Goal: Answer question/provide support: Share knowledge or assist other users

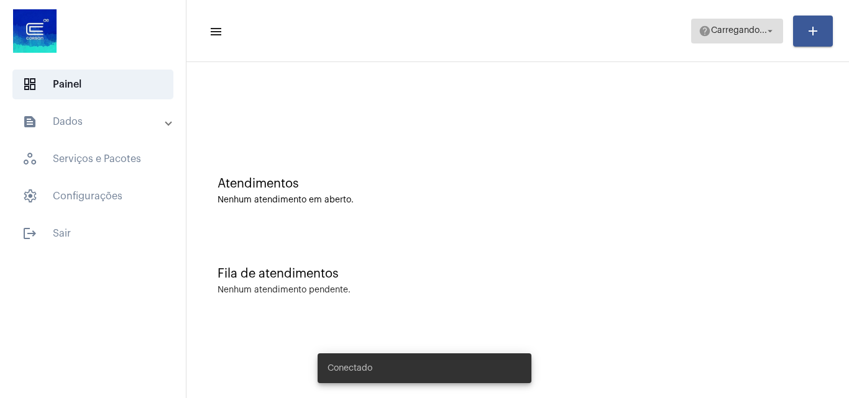
click at [713, 33] on span "Carregando..." at bounding box center [739, 31] width 56 height 9
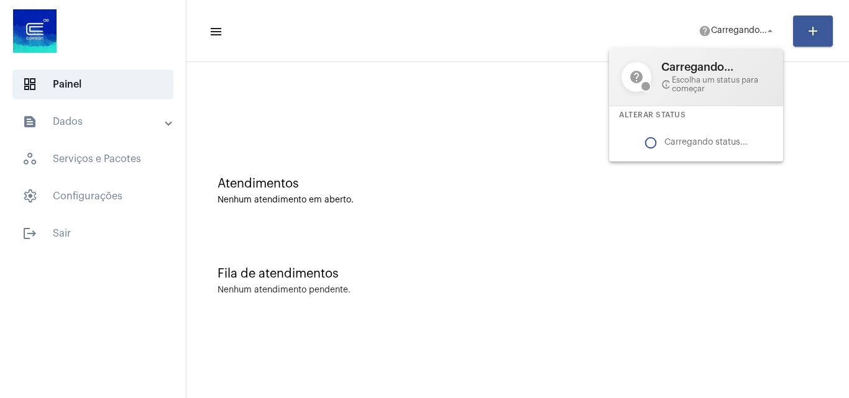
click at [723, 38] on div at bounding box center [424, 199] width 849 height 398
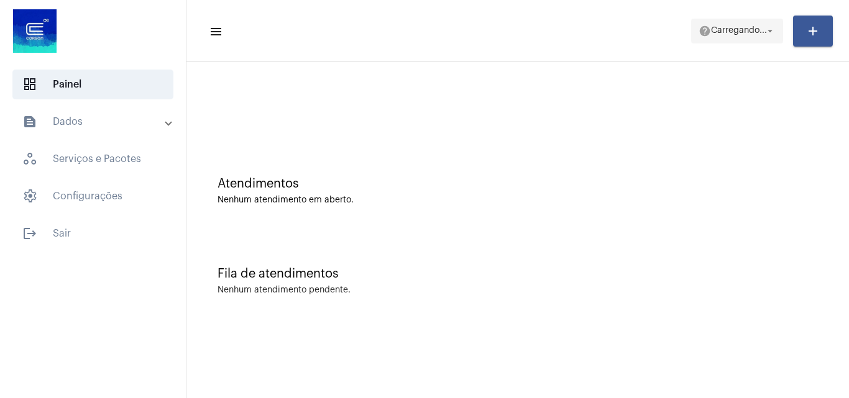
click at [743, 27] on span "Carregando..." at bounding box center [739, 31] width 56 height 9
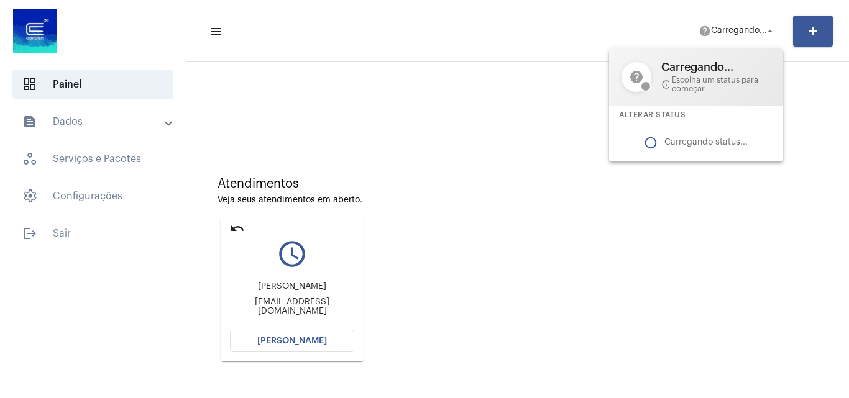
click at [472, 111] on div at bounding box center [424, 199] width 849 height 398
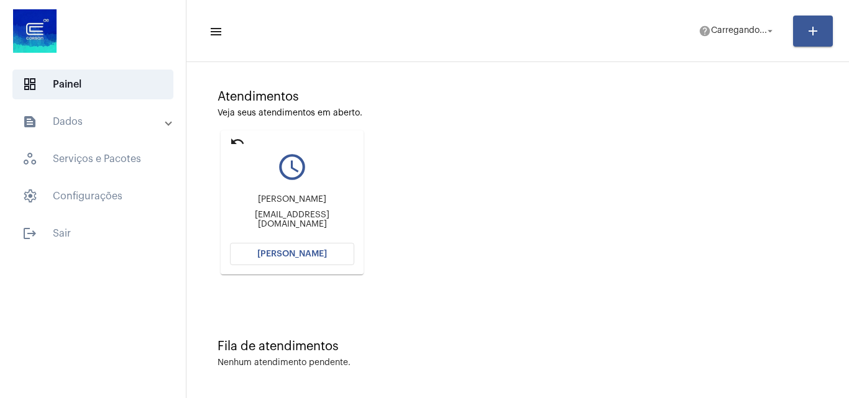
scroll to position [88, 0]
drag, startPoint x: 235, startPoint y: 139, endPoint x: 243, endPoint y: 131, distance: 10.5
click at [235, 138] on mat-icon "undo" at bounding box center [237, 141] width 15 height 15
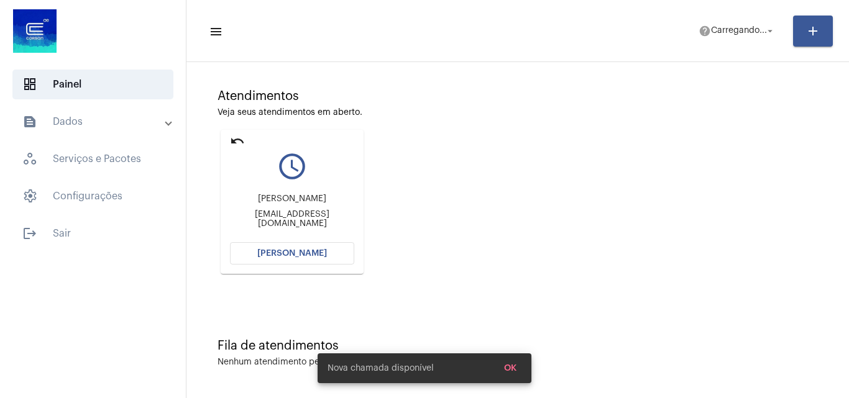
scroll to position [0, 0]
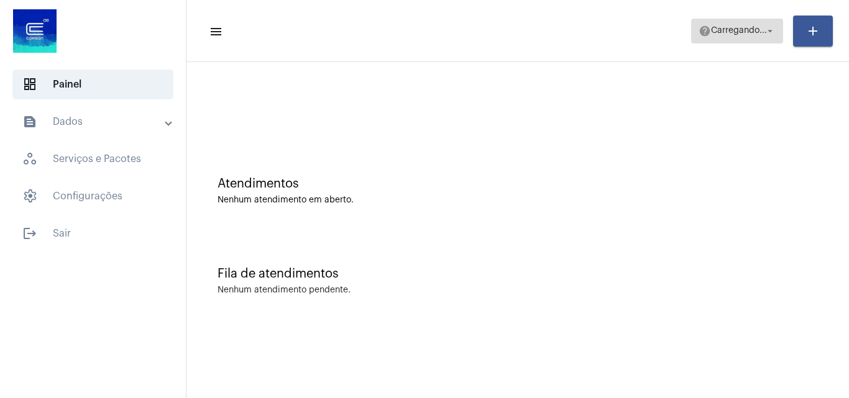
click at [751, 22] on span "help [PERSON_NAME]... arrow_drop_down" at bounding box center [736, 30] width 77 height 22
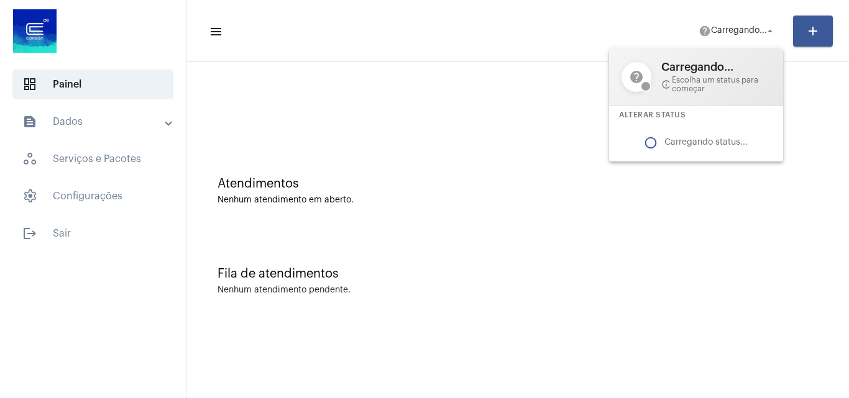
click at [496, 324] on div at bounding box center [424, 199] width 849 height 398
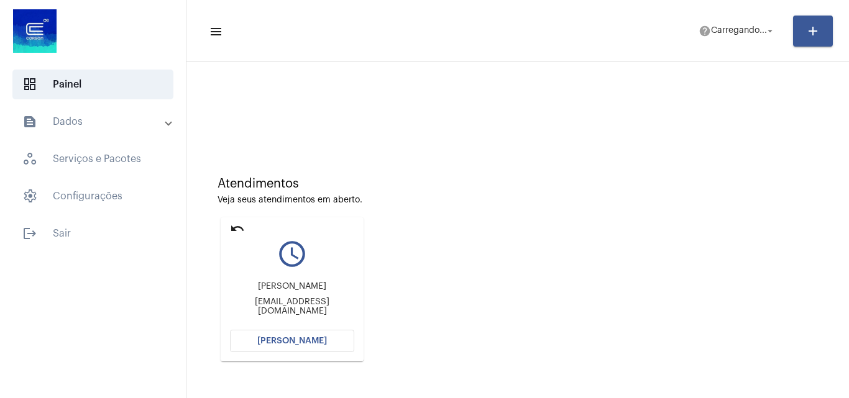
click at [302, 347] on button "[PERSON_NAME]" at bounding box center [292, 341] width 124 height 22
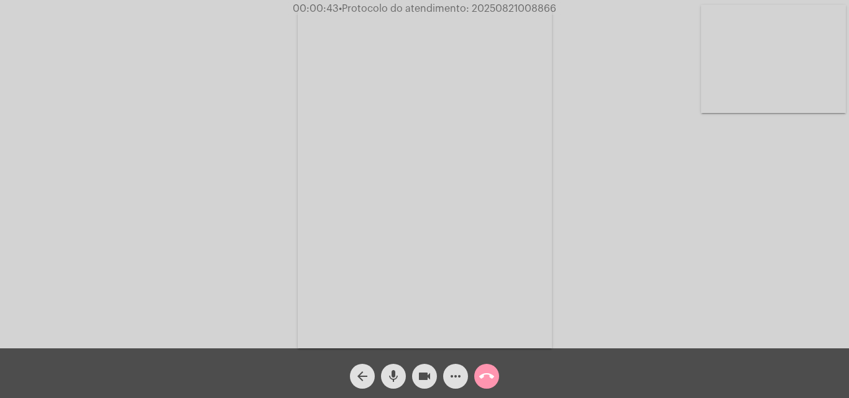
click at [770, 84] on video at bounding box center [773, 59] width 145 height 108
click at [148, 165] on video at bounding box center [156, 177] width 145 height 193
click at [788, 45] on video at bounding box center [773, 59] width 145 height 108
click at [220, 160] on video at bounding box center [156, 177] width 145 height 193
click at [764, 79] on video at bounding box center [773, 59] width 145 height 108
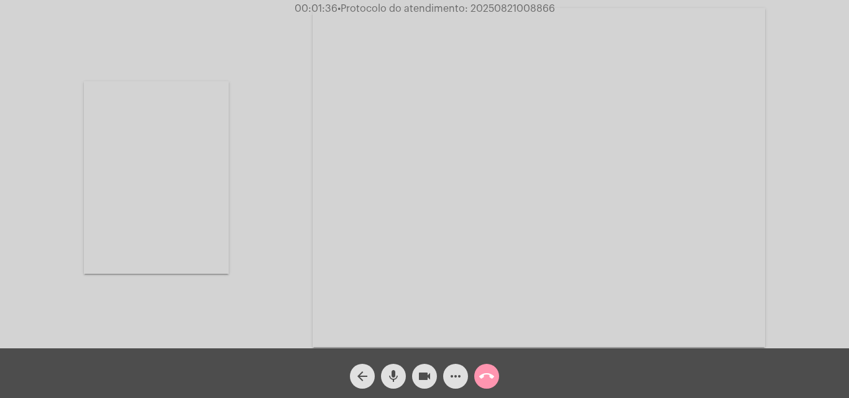
click at [135, 209] on video at bounding box center [156, 177] width 145 height 193
click at [523, 8] on span "• Protocolo do atendimento: 20250821008866" at bounding box center [447, 9] width 217 height 10
copy span "20250821008866"
click at [730, 184] on div "Acessando Câmera e Microfone..." at bounding box center [424, 177] width 846 height 349
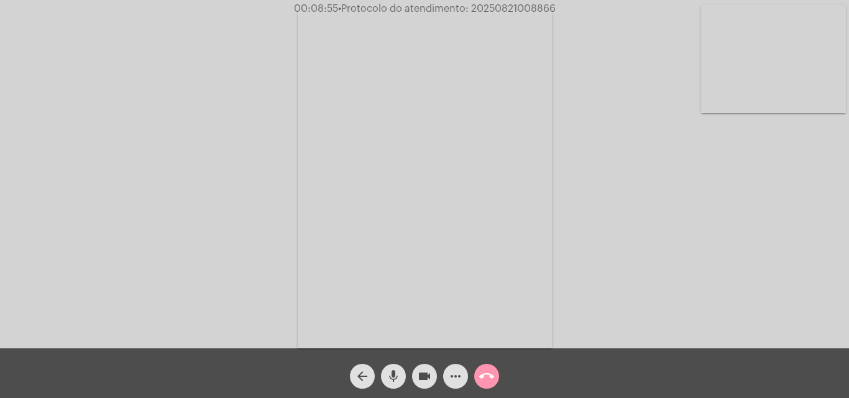
click at [488, 370] on mat-icon "call_end" at bounding box center [486, 376] width 15 height 15
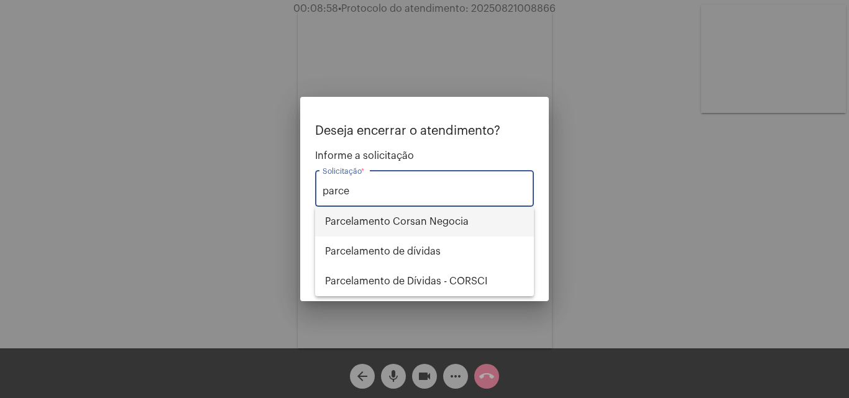
click at [445, 222] on span "Parcelamento Corsan Negocia" at bounding box center [424, 222] width 199 height 30
type input "Parcelamento Corsan Negocia"
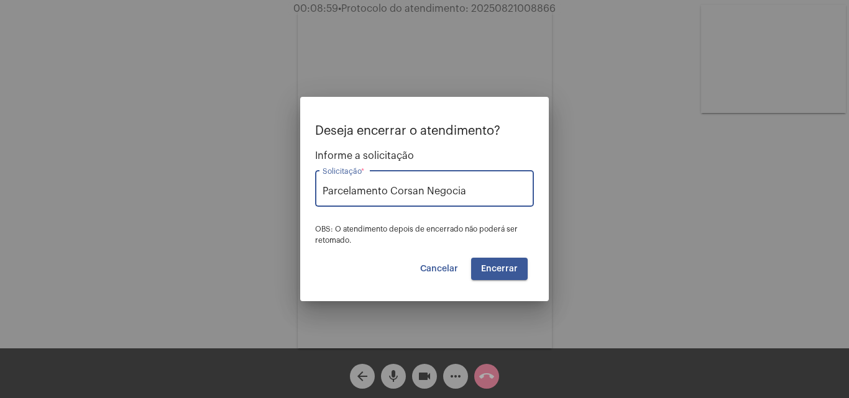
click at [490, 265] on span "Encerrar" at bounding box center [499, 269] width 37 height 9
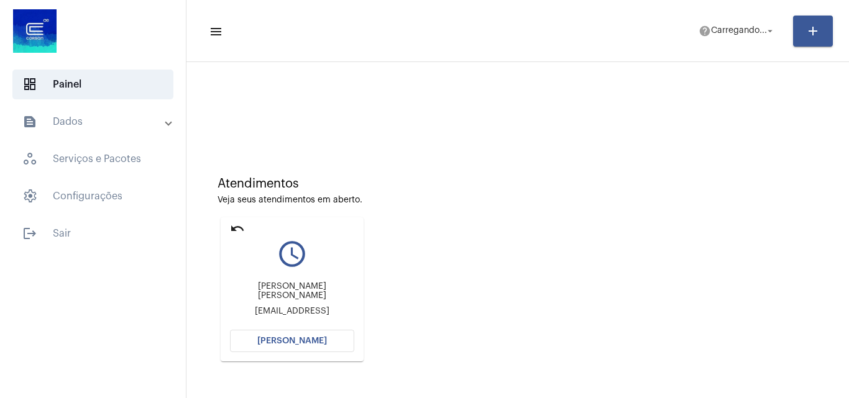
click at [286, 339] on span "[PERSON_NAME]" at bounding box center [292, 341] width 70 height 9
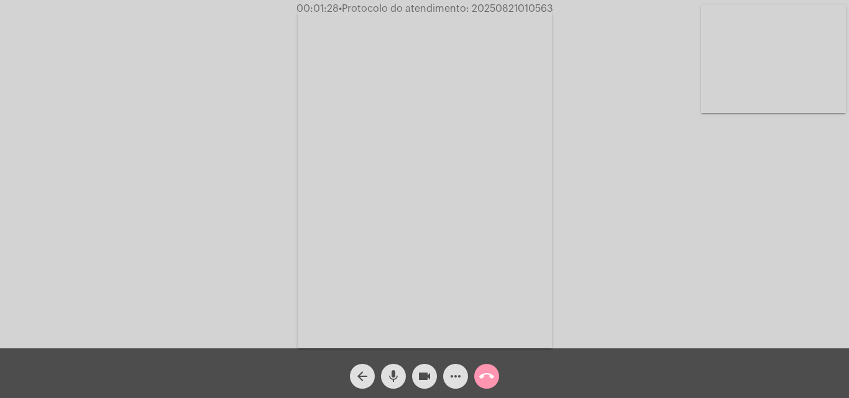
click at [748, 88] on video at bounding box center [773, 59] width 145 height 108
drag, startPoint x: 189, startPoint y: 203, endPoint x: 195, endPoint y: 5, distance: 198.3
click at [189, 203] on video at bounding box center [156, 177] width 145 height 193
click at [447, 379] on button "more_horiz" at bounding box center [455, 376] width 25 height 25
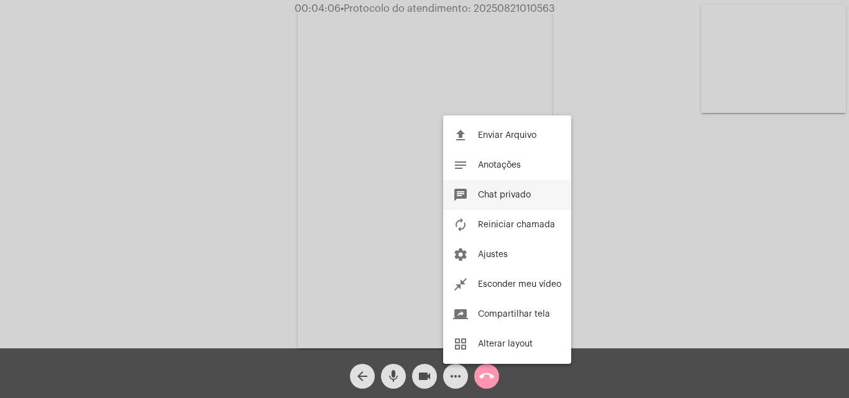
click at [514, 187] on button "chat Chat privado" at bounding box center [507, 195] width 128 height 30
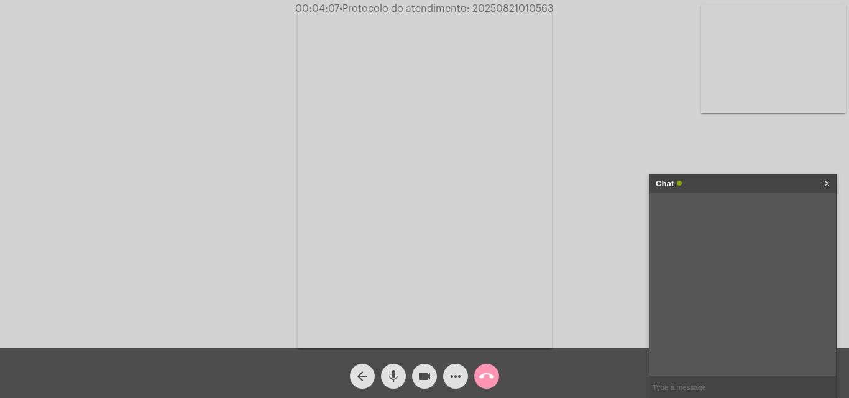
click at [708, 373] on div at bounding box center [742, 284] width 186 height 183
click at [686, 391] on input "text" at bounding box center [742, 388] width 186 height 22
type input "oi"
click at [453, 385] on span "more_horiz" at bounding box center [455, 376] width 15 height 25
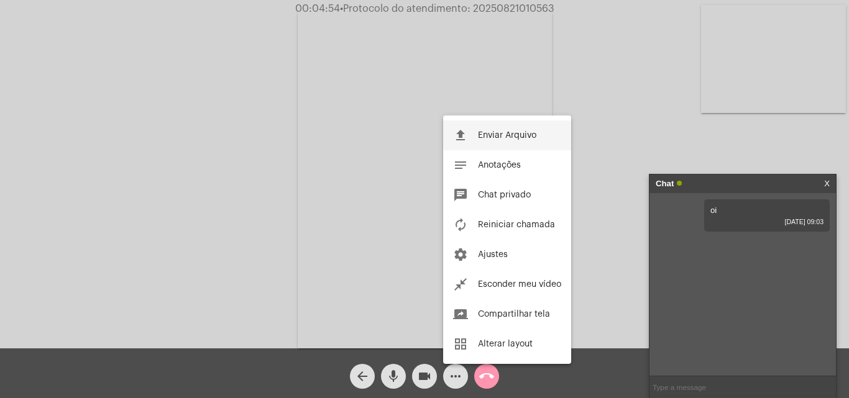
click at [516, 130] on button "file_upload Enviar Arquivo" at bounding box center [507, 136] width 128 height 30
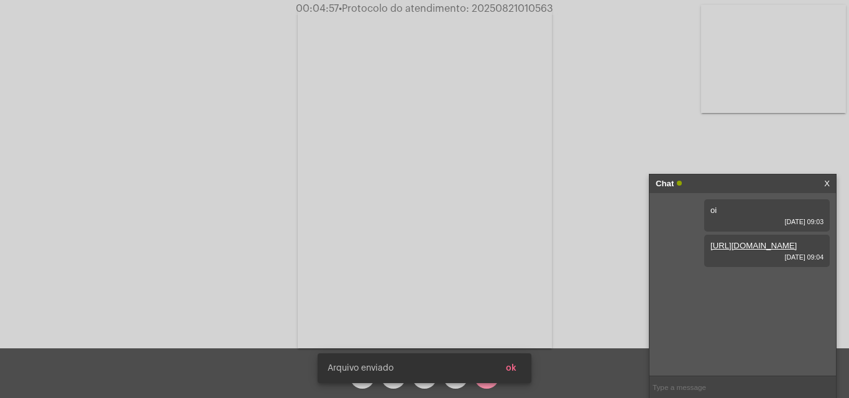
click at [518, 370] on button "ok" at bounding box center [511, 368] width 30 height 22
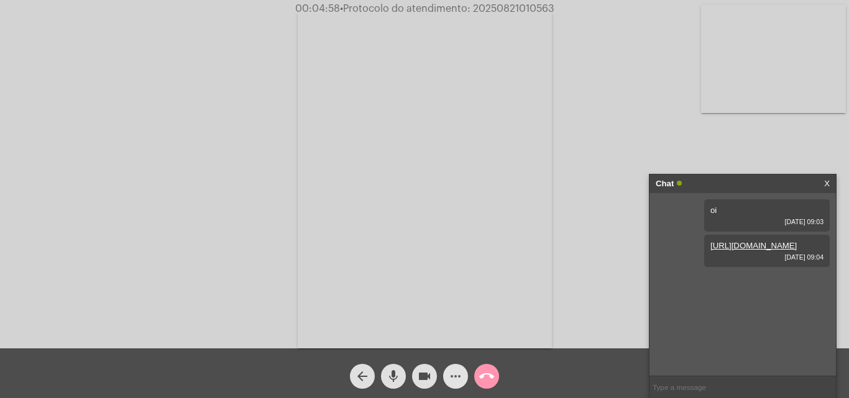
click at [455, 380] on mat-icon "more_horiz" at bounding box center [455, 376] width 15 height 15
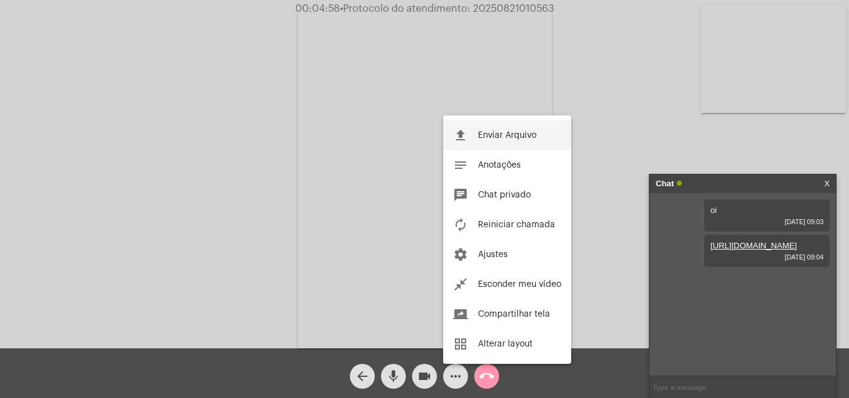
click at [503, 130] on button "file_upload Enviar Arquivo" at bounding box center [507, 136] width 128 height 30
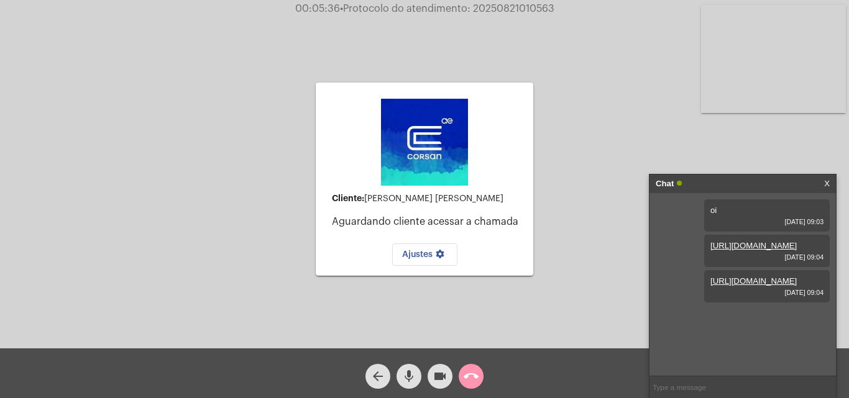
drag, startPoint x: 845, startPoint y: 30, endPoint x: 774, endPoint y: 48, distance: 73.1
click at [844, 30] on video at bounding box center [773, 59] width 145 height 108
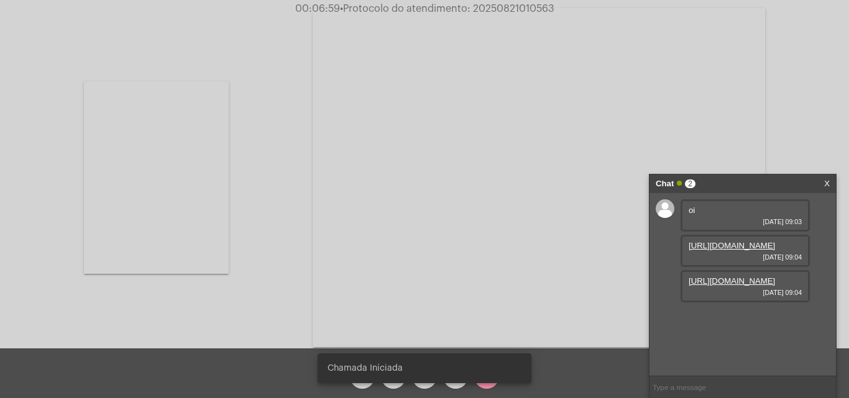
click at [143, 204] on video at bounding box center [156, 177] width 145 height 193
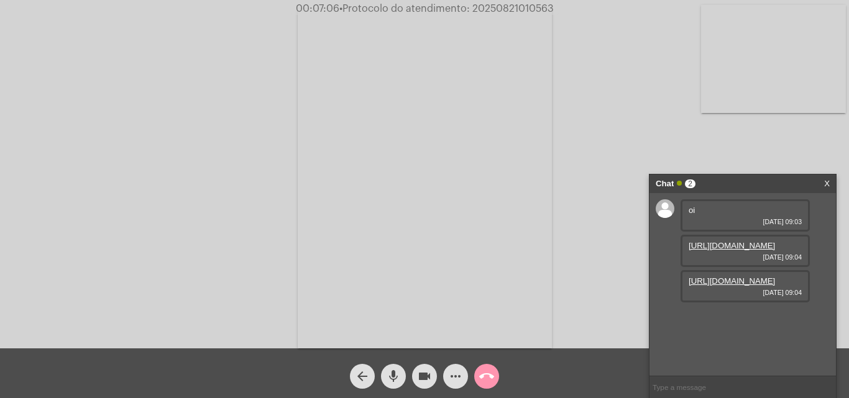
click at [460, 374] on mat-icon "more_horiz" at bounding box center [455, 376] width 15 height 15
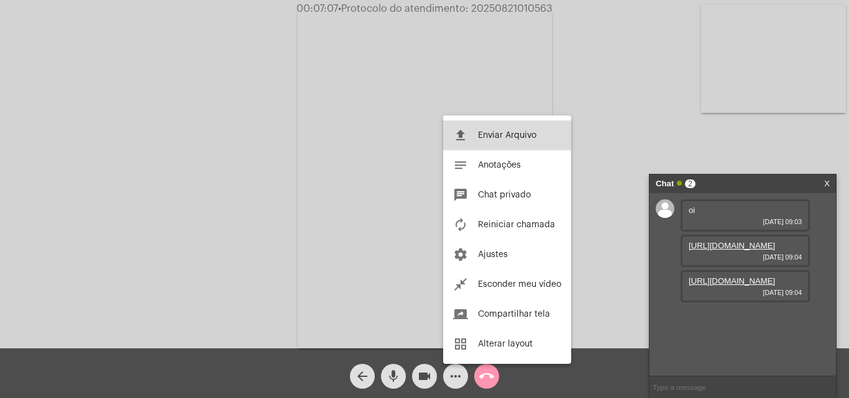
click at [492, 127] on button "file_upload Enviar Arquivo" at bounding box center [507, 136] width 128 height 30
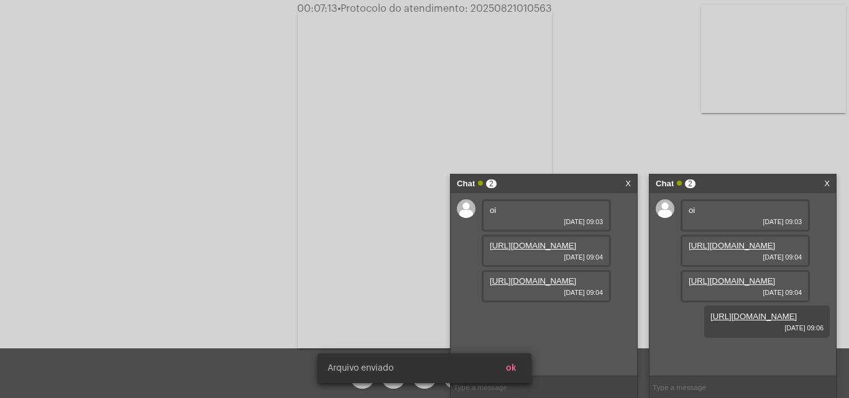
scroll to position [46, 0]
click at [627, 181] on link "X" at bounding box center [628, 184] width 6 height 19
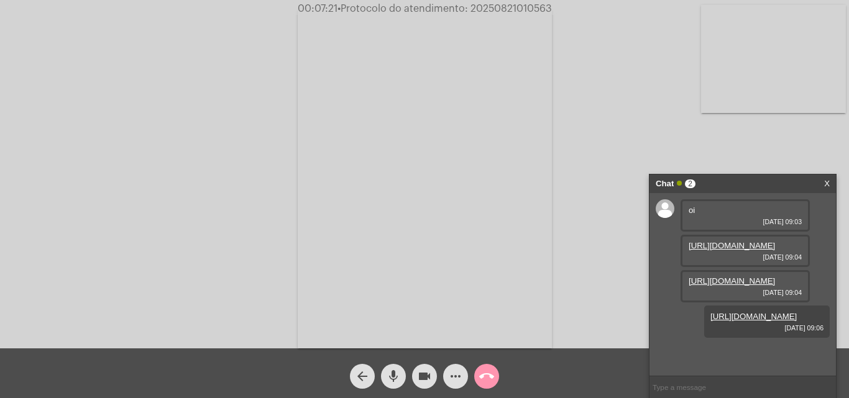
click at [452, 385] on span "more_horiz" at bounding box center [455, 376] width 15 height 25
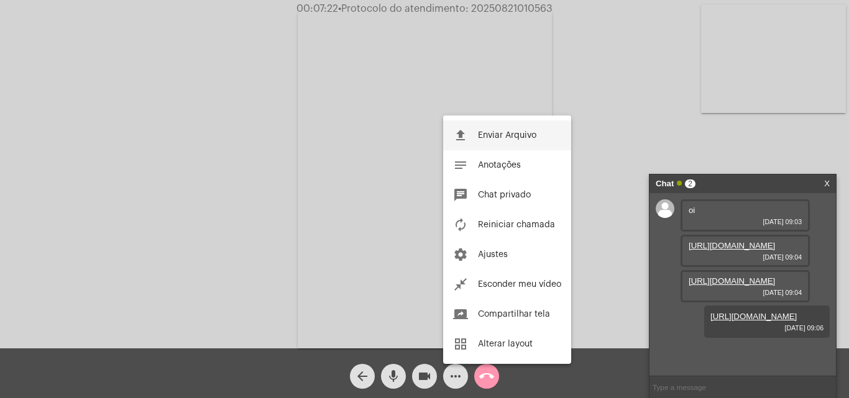
click at [495, 137] on span "Enviar Arquivo" at bounding box center [507, 135] width 58 height 9
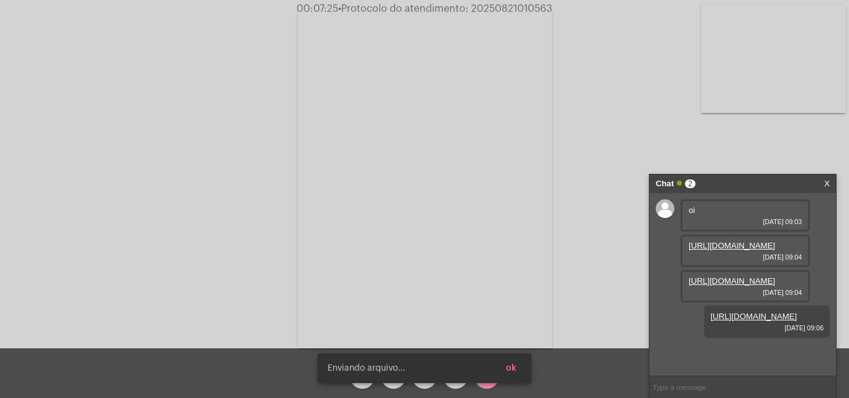
scroll to position [109, 0]
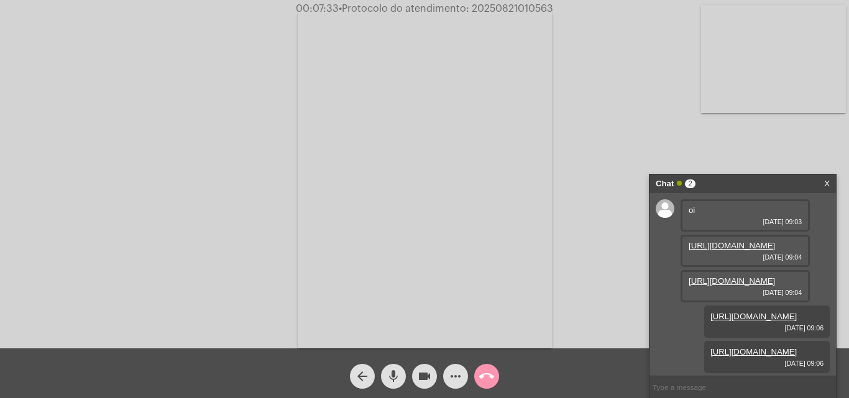
click at [528, 9] on span "• Protocolo do atendimento: 20250821010563" at bounding box center [446, 9] width 214 height 10
copy span "20250821010563"
click at [585, 71] on div "Acessando Câmera e Microfone..." at bounding box center [424, 177] width 846 height 349
click at [518, 10] on span "• Protocolo do atendimento: 20250821010563" at bounding box center [447, 9] width 214 height 10
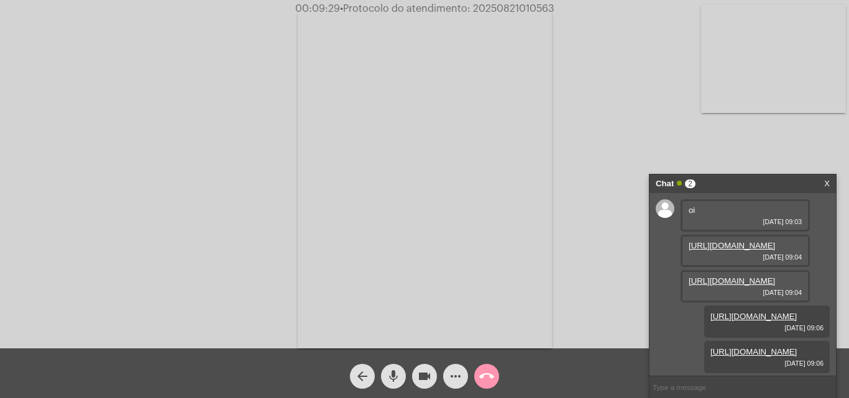
click at [518, 10] on span "• Protocolo do atendimento: 20250821010563" at bounding box center [447, 9] width 214 height 10
copy span "20250821010563"
click at [616, 89] on div "Acessando Câmera e Microfone..." at bounding box center [424, 177] width 846 height 349
click at [492, 373] on mat-icon "call_end" at bounding box center [486, 376] width 15 height 15
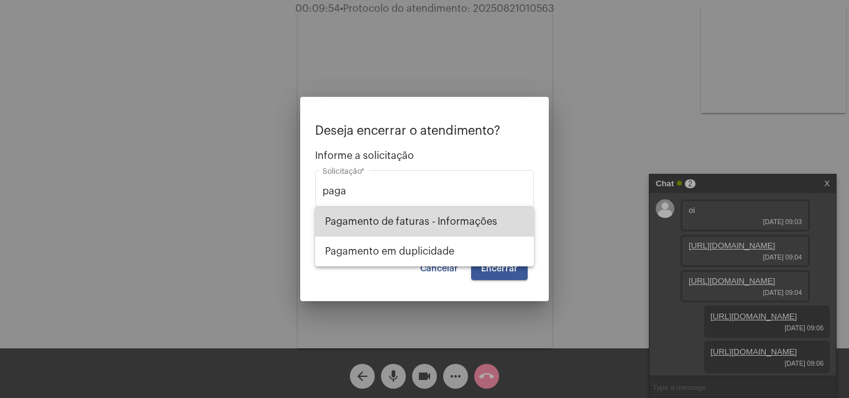
click at [465, 219] on span "Pagamento de faturas - Informações" at bounding box center [424, 222] width 199 height 30
type input "Pagamento de faturas - Informações"
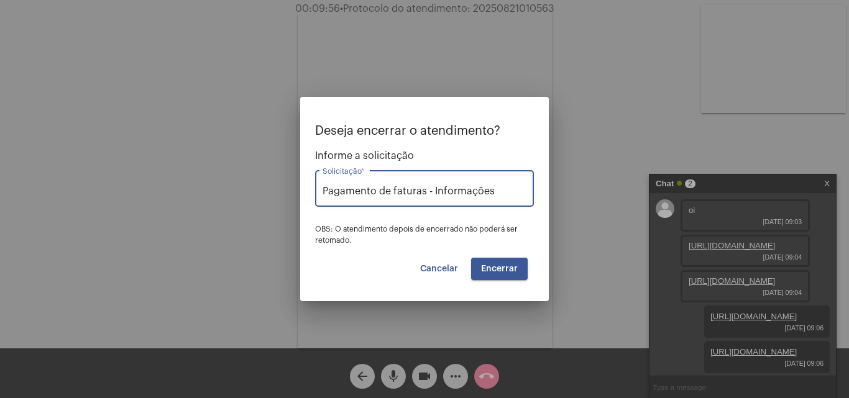
click at [520, 273] on button "Encerrar" at bounding box center [499, 269] width 57 height 22
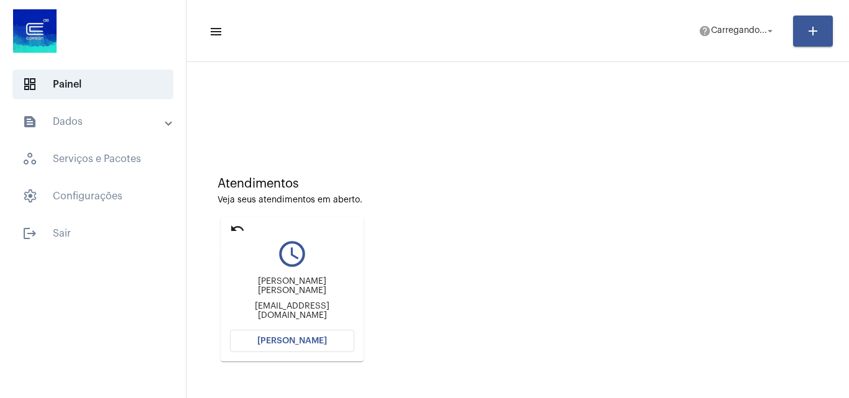
click at [237, 232] on mat-icon "undo" at bounding box center [237, 228] width 15 height 15
click at [242, 232] on mat-icon "undo" at bounding box center [237, 228] width 15 height 15
click at [316, 344] on span "[PERSON_NAME]" at bounding box center [292, 341] width 70 height 9
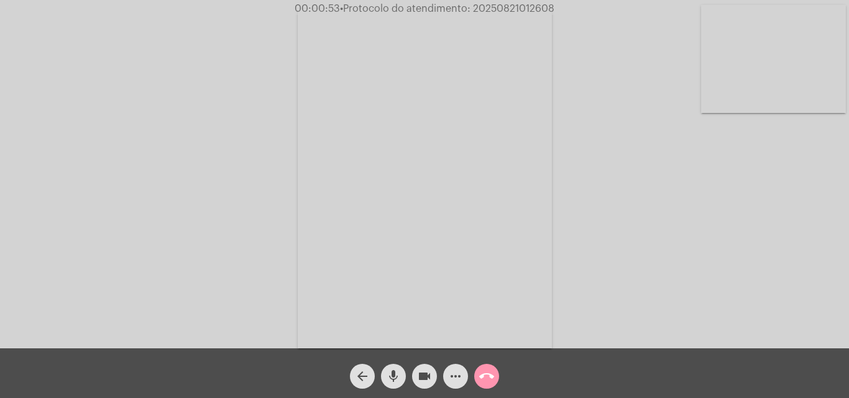
click at [751, 56] on video at bounding box center [773, 59] width 145 height 108
click at [147, 187] on video at bounding box center [156, 177] width 145 height 193
click at [480, 375] on mat-icon "call_end" at bounding box center [486, 376] width 15 height 15
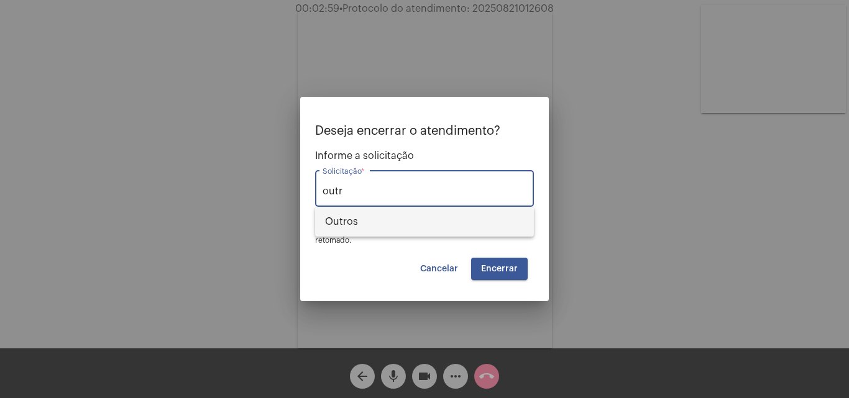
click at [452, 212] on span "Outros" at bounding box center [424, 222] width 199 height 30
type input "Outros"
click at [497, 266] on span "Encerrar" at bounding box center [499, 269] width 37 height 9
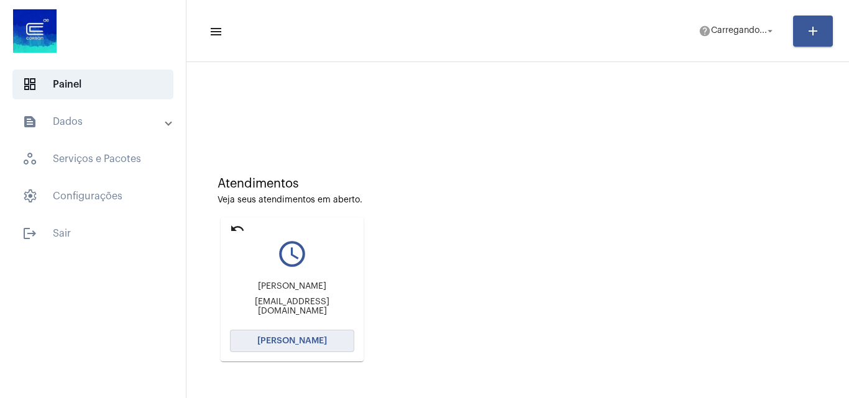
click at [305, 336] on button "[PERSON_NAME]" at bounding box center [292, 341] width 124 height 22
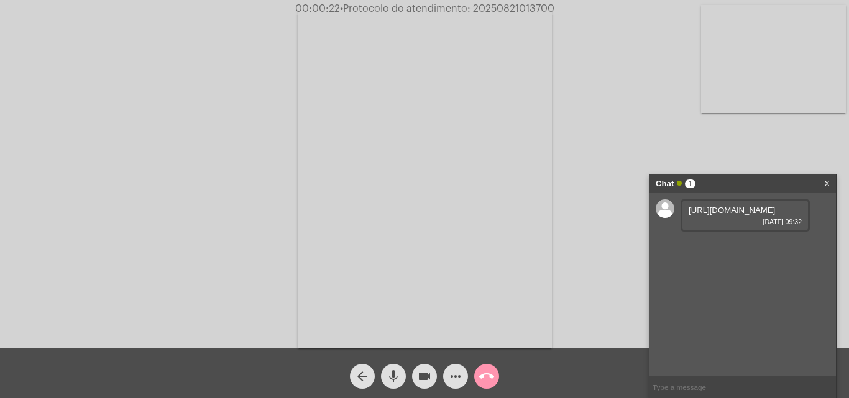
click at [735, 215] on link "[URL][DOMAIN_NAME]" at bounding box center [731, 210] width 86 height 9
click at [751, 250] on link "[URL][DOMAIN_NAME]" at bounding box center [731, 245] width 86 height 9
click at [460, 378] on mat-icon "more_horiz" at bounding box center [455, 376] width 15 height 15
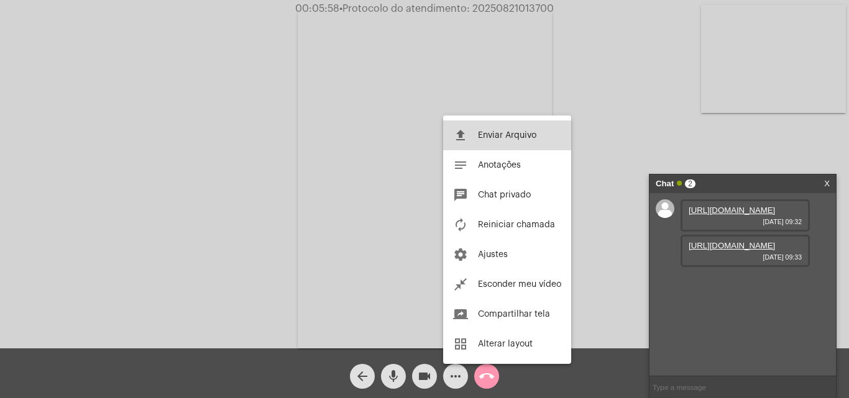
click at [513, 129] on button "file_upload Enviar Arquivo" at bounding box center [507, 136] width 128 height 30
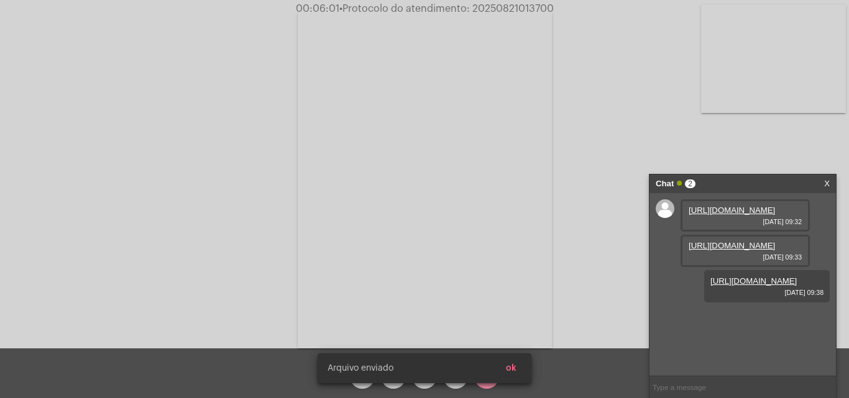
scroll to position [11, 0]
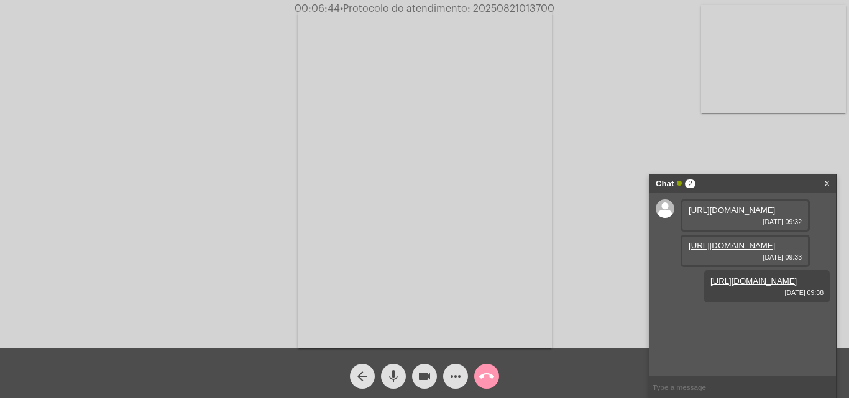
click at [541, 9] on span "• Protocolo do atendimento: 20250821013700" at bounding box center [447, 9] width 214 height 10
copy span "20250821013700"
click at [626, 55] on div "Acessando Câmera e Microfone..." at bounding box center [424, 177] width 846 height 349
click at [483, 368] on span "call_end" at bounding box center [486, 376] width 15 height 25
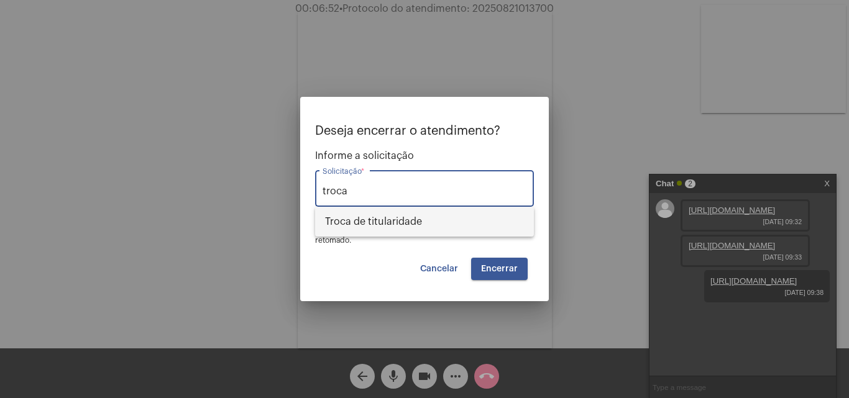
click at [398, 222] on span "Troca de titularidade" at bounding box center [424, 222] width 199 height 30
type input "Troca de titularidade"
click at [491, 265] on span "Encerrar" at bounding box center [499, 269] width 37 height 9
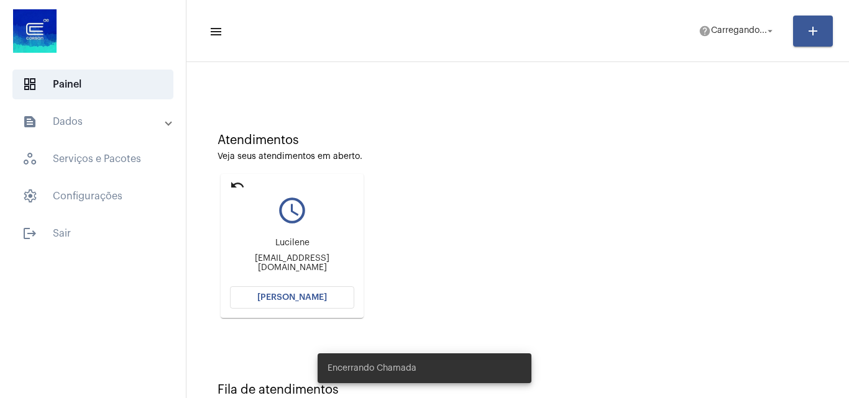
scroll to position [88, 0]
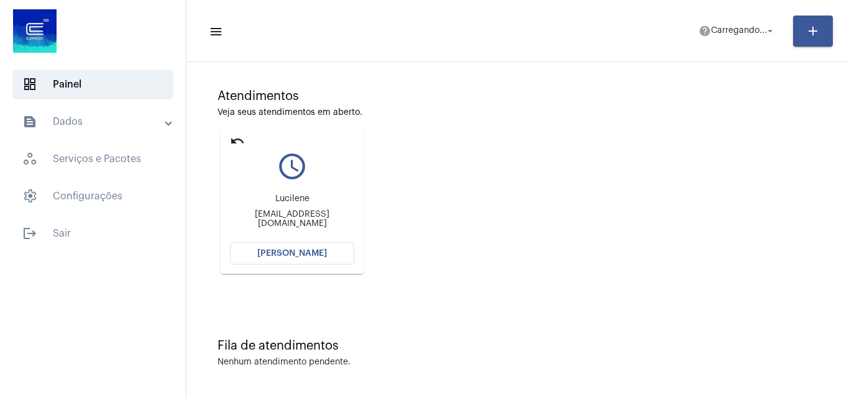
click at [301, 249] on button "[PERSON_NAME]" at bounding box center [292, 253] width 124 height 22
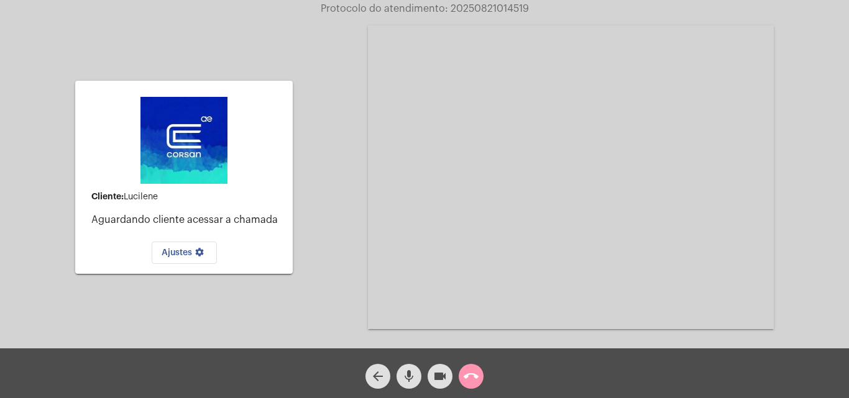
click at [473, 378] on mat-icon "call_end" at bounding box center [470, 376] width 15 height 15
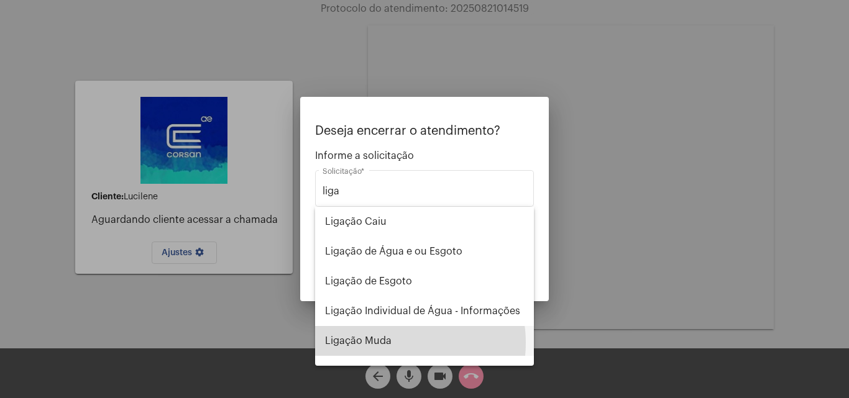
click at [395, 343] on span "Ligação Muda" at bounding box center [424, 341] width 199 height 30
type input "Ligação Muda"
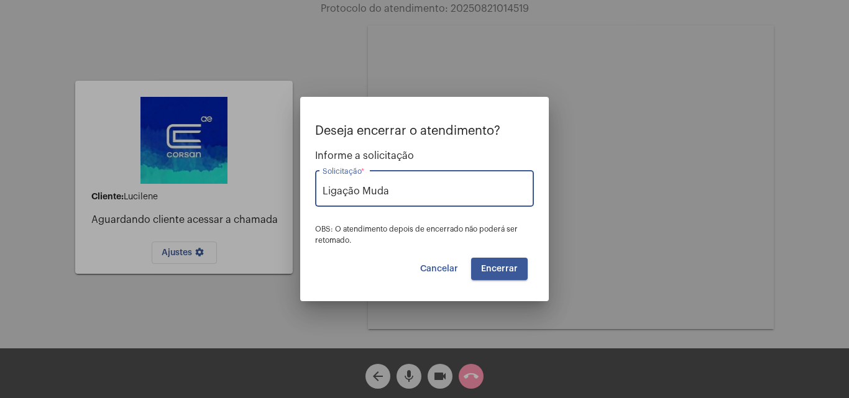
click at [509, 268] on span "Encerrar" at bounding box center [499, 269] width 37 height 9
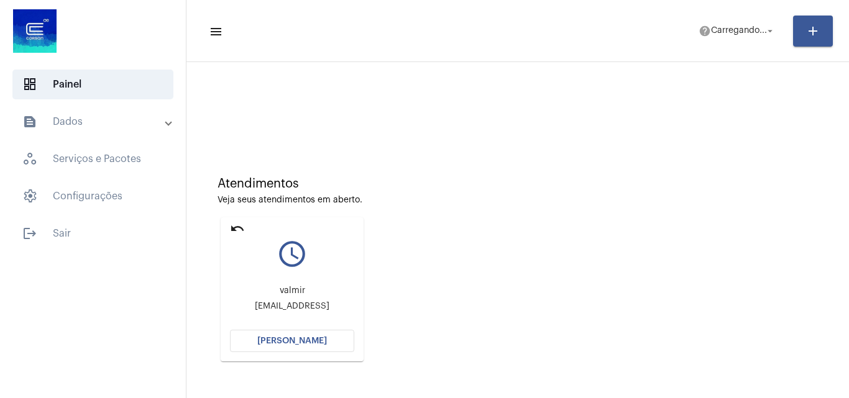
click at [321, 336] on button "[PERSON_NAME]" at bounding box center [292, 341] width 124 height 22
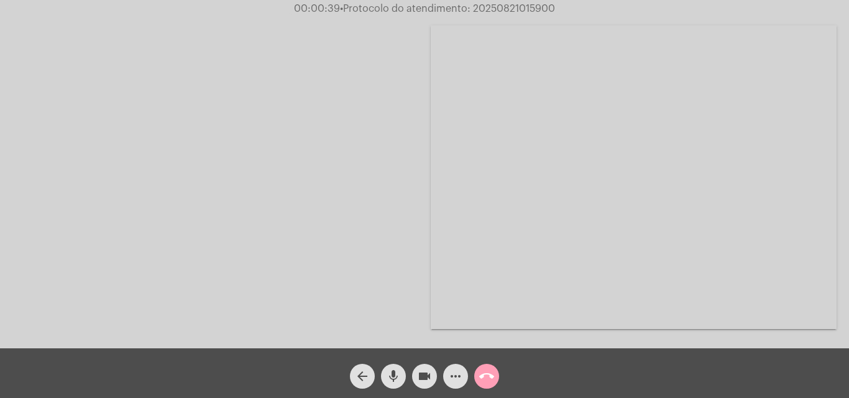
click at [476, 376] on button "call_end" at bounding box center [486, 376] width 25 height 25
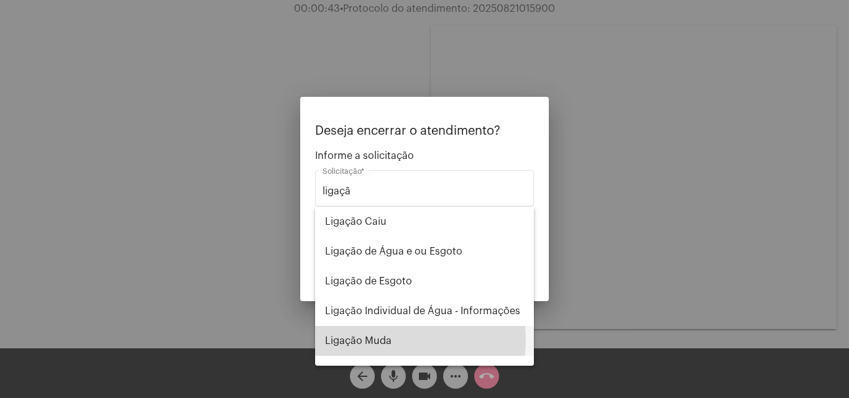
click at [386, 340] on span "Ligação Muda" at bounding box center [424, 341] width 199 height 30
type input "Ligação Muda"
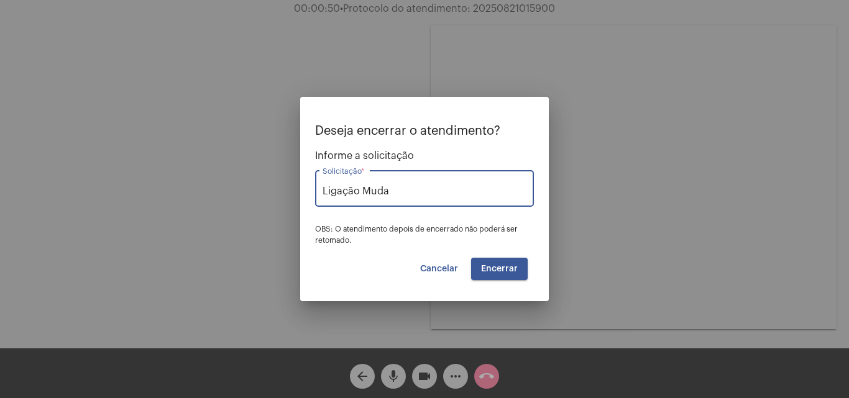
click at [514, 265] on span "Encerrar" at bounding box center [499, 269] width 37 height 9
click at [499, 270] on span "Encerrar" at bounding box center [499, 269] width 37 height 9
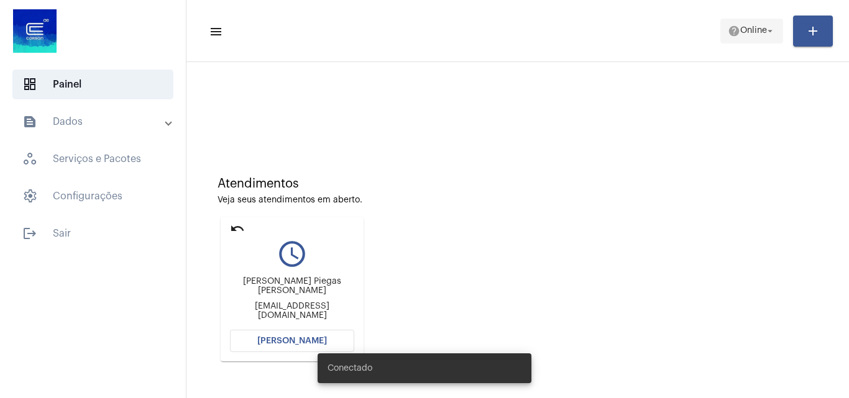
click at [742, 29] on span "Online" at bounding box center [753, 31] width 27 height 9
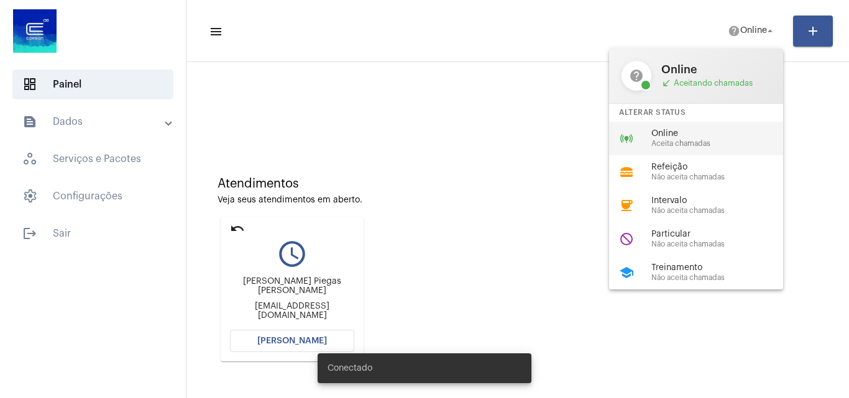
click at [705, 139] on div "Online Aceita chamadas" at bounding box center [722, 138] width 142 height 19
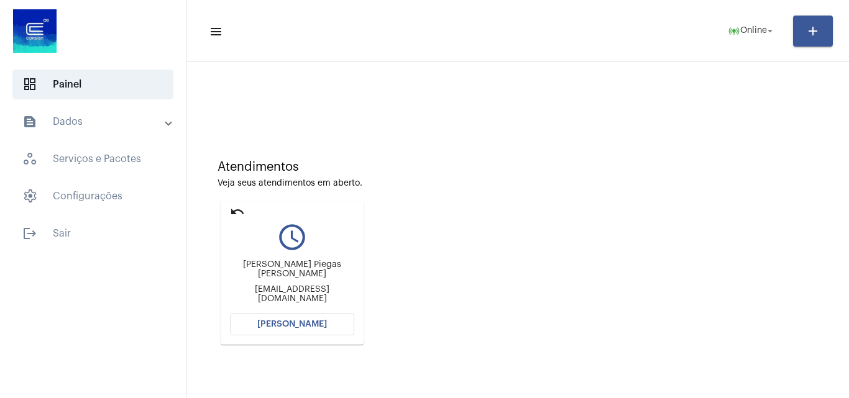
scroll to position [176, 0]
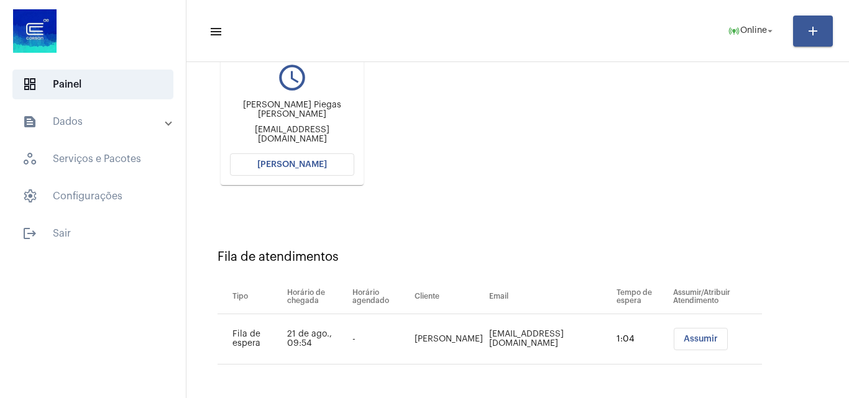
click at [286, 162] on span "[PERSON_NAME]" at bounding box center [292, 164] width 70 height 9
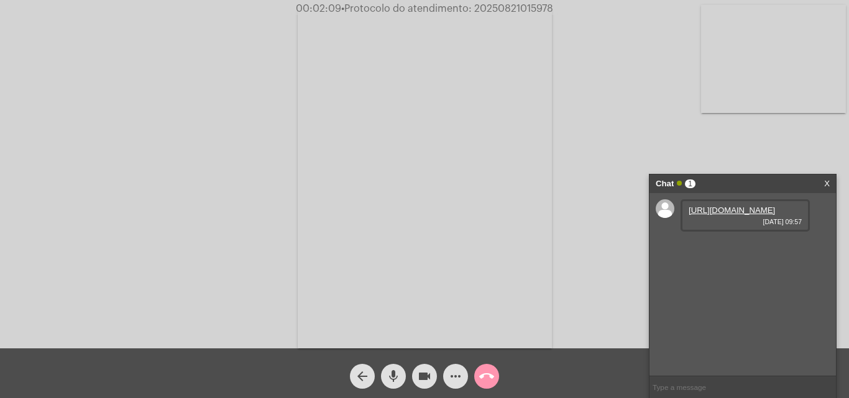
click at [747, 215] on link "https://neft-transfer-bucket.s3.amazonaws.com/temp-f4e59374-bd90-8a38-42a8-c5a4…" at bounding box center [731, 210] width 86 height 9
click at [427, 378] on mat-icon "videocam" at bounding box center [424, 376] width 15 height 15
click at [403, 378] on button "mic" at bounding box center [393, 376] width 25 height 25
click at [403, 378] on button "mic_off" at bounding box center [393, 376] width 25 height 25
click at [419, 381] on mat-icon "videocam_off" at bounding box center [424, 376] width 15 height 15
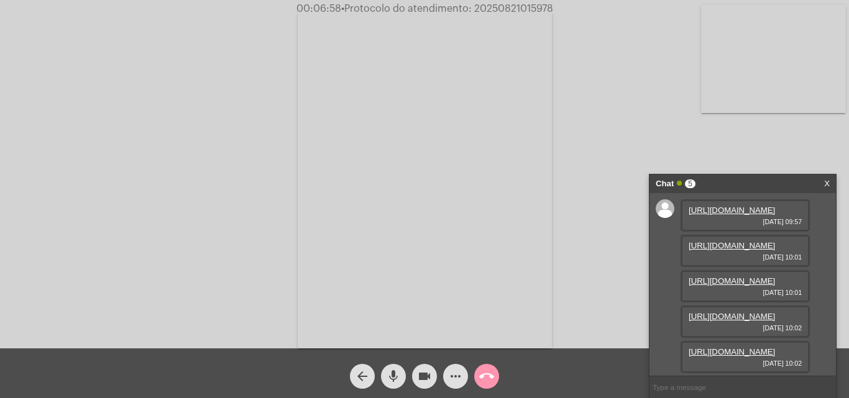
click at [756, 250] on link "https://neft-transfer-bucket.s3.amazonaws.com/temp-4e663329-e95e-1357-8a8b-d343…" at bounding box center [731, 245] width 86 height 9
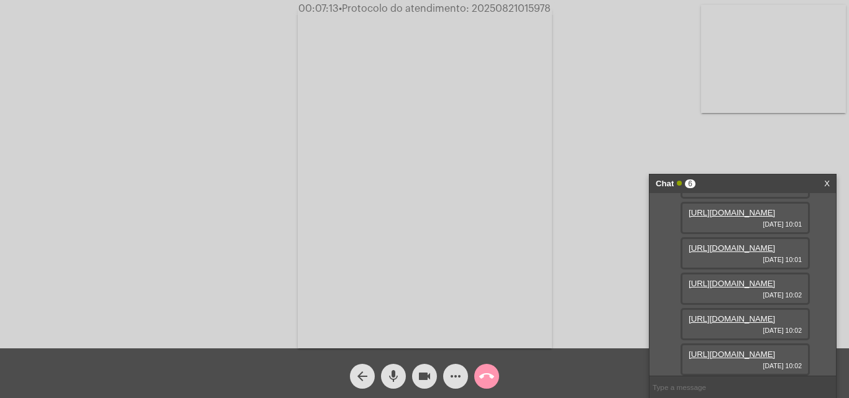
scroll to position [201, 0]
click at [757, 314] on link "https://neft-transfer-bucket.s3.amazonaws.com/temp-997f4f81-a5a9-3af9-51dc-2738…" at bounding box center [731, 318] width 86 height 9
click at [723, 354] on link "https://neft-transfer-bucket.s3.amazonaws.com/temp-11768fa3-32d8-6197-3633-a07f…" at bounding box center [731, 354] width 86 height 9
click at [742, 288] on link "https://neft-transfer-bucket.s3.amazonaws.com/temp-5dd1c482-a831-6895-2e78-5229…" at bounding box center [731, 283] width 86 height 9
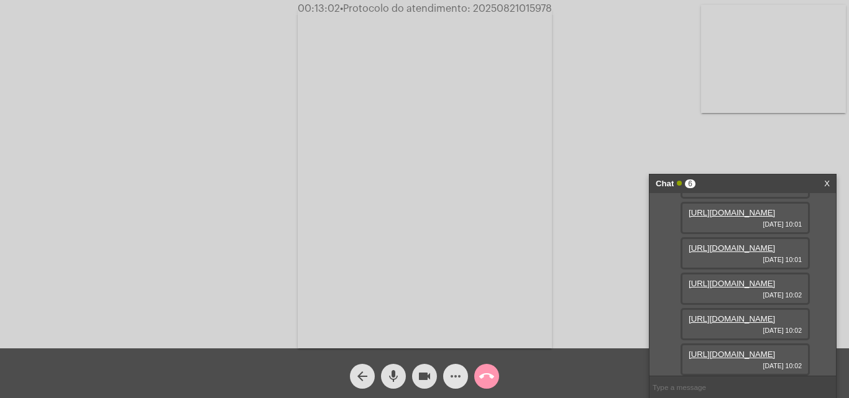
click at [453, 378] on mat-icon "more_horiz" at bounding box center [455, 376] width 15 height 15
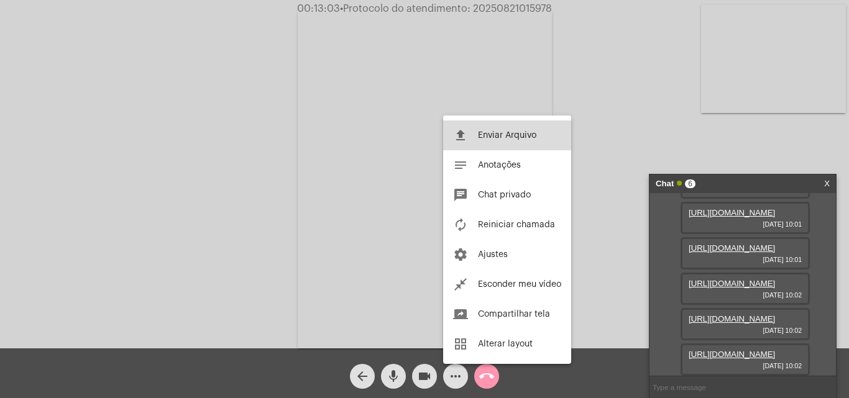
click at [491, 134] on span "Enviar Arquivo" at bounding box center [507, 135] width 58 height 9
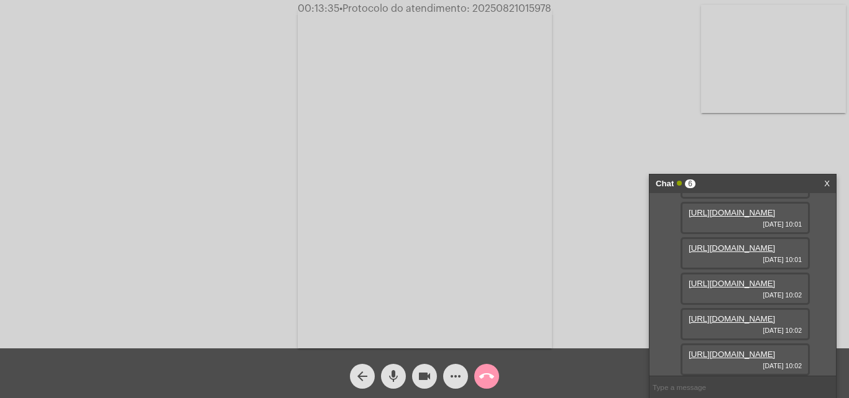
click at [500, 11] on span "• Protocolo do atendimento: 20250821015978" at bounding box center [445, 9] width 212 height 10
copy span "20250821015978"
click at [481, 378] on mat-icon "call_end" at bounding box center [486, 376] width 15 height 15
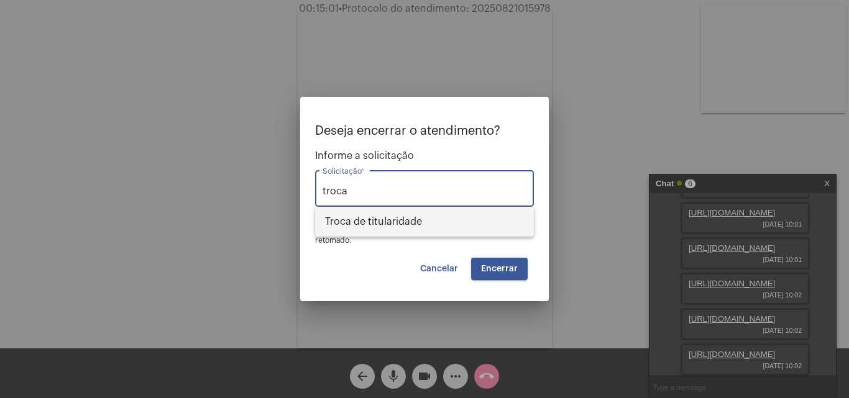
click at [430, 229] on span "Troca de titularidade" at bounding box center [424, 222] width 199 height 30
type input "Troca de titularidade"
click at [514, 269] on span "Encerrar" at bounding box center [499, 269] width 37 height 9
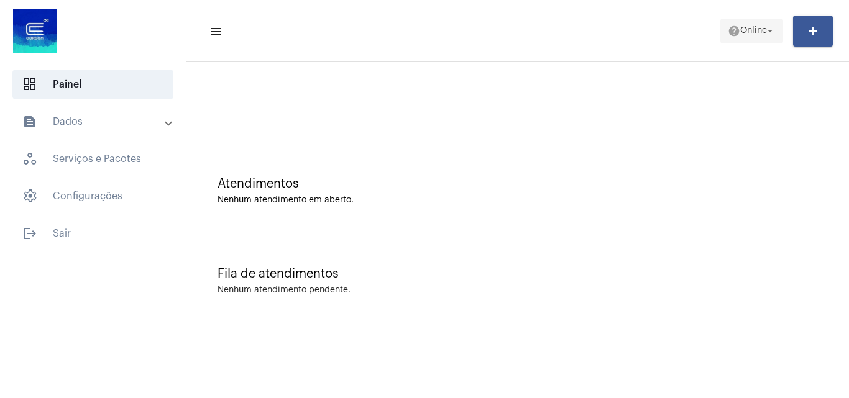
click at [729, 36] on mat-icon "help" at bounding box center [734, 31] width 12 height 12
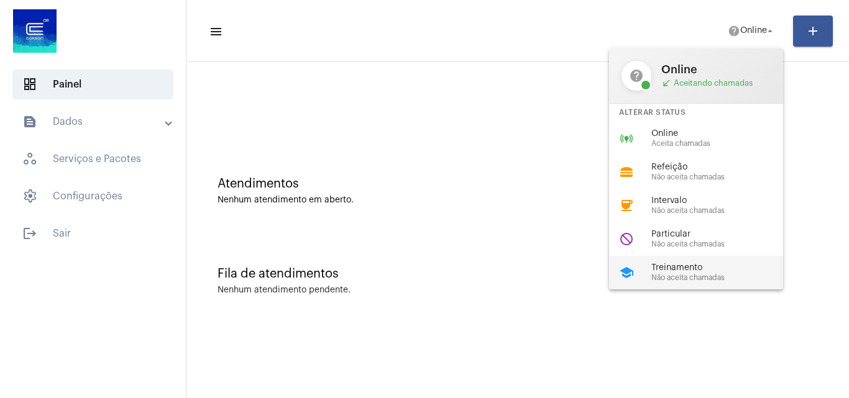
click at [676, 272] on span "Treinamento" at bounding box center [722, 267] width 142 height 9
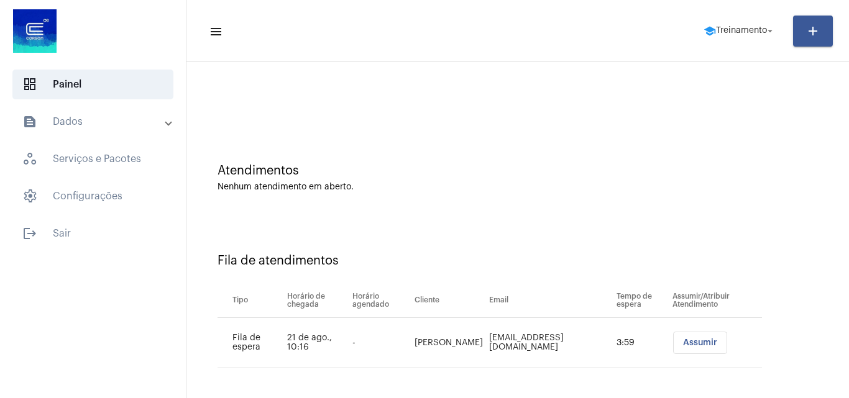
scroll to position [17, 0]
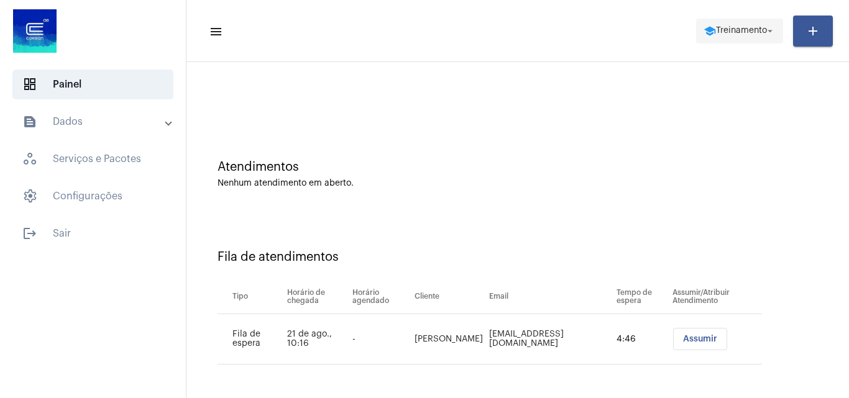
drag, startPoint x: 728, startPoint y: 25, endPoint x: 731, endPoint y: 38, distance: 13.4
click at [729, 26] on span "school Treinamento arrow_drop_down" at bounding box center [739, 30] width 72 height 22
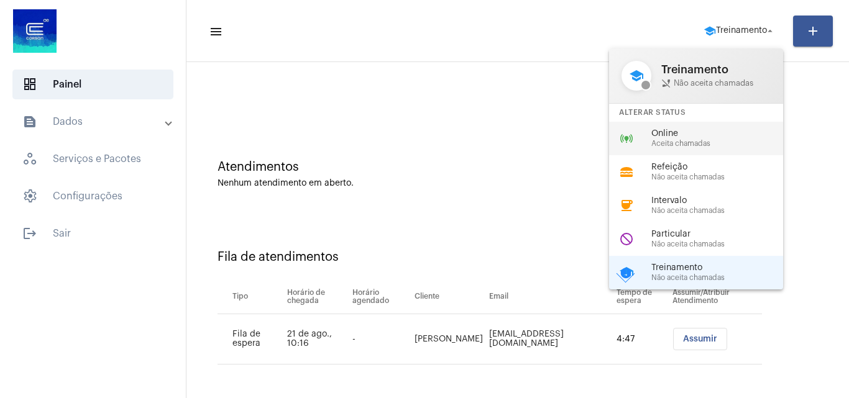
click at [688, 151] on div "online_prediction Online Aceita chamadas" at bounding box center [706, 139] width 194 height 34
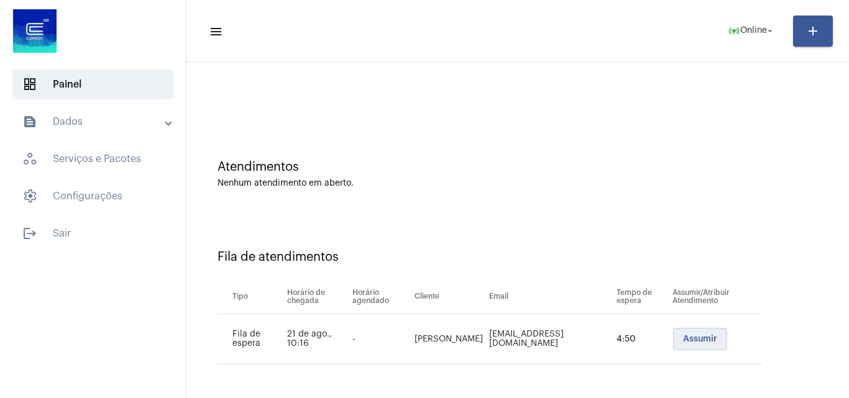
click at [686, 345] on button "Assumir" at bounding box center [700, 339] width 54 height 22
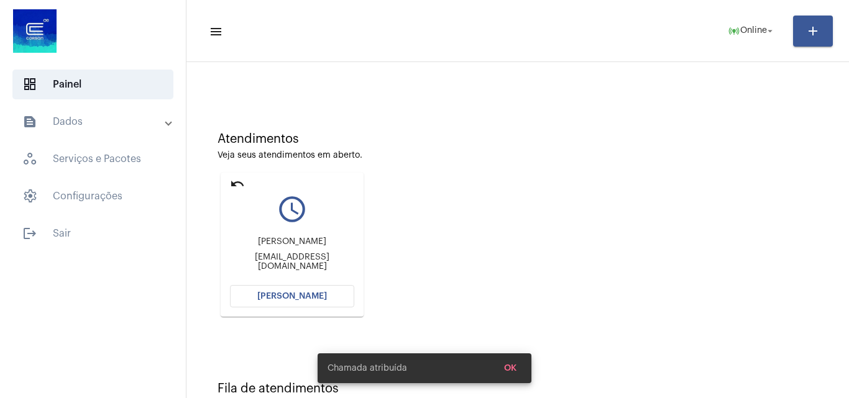
scroll to position [88, 0]
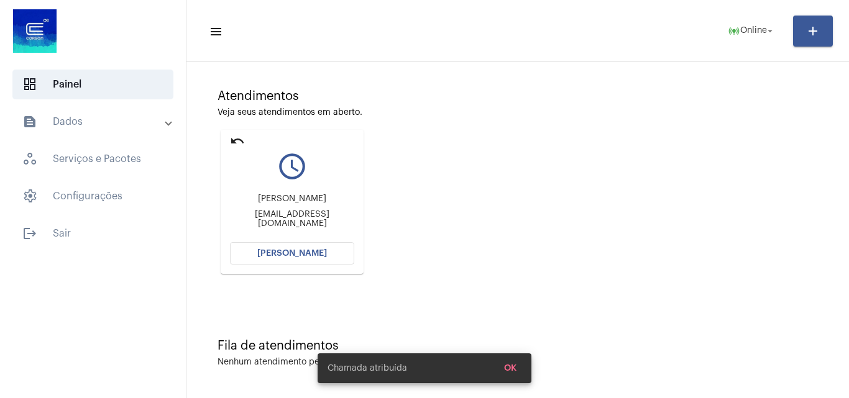
click at [331, 247] on button "[PERSON_NAME]" at bounding box center [292, 253] width 124 height 22
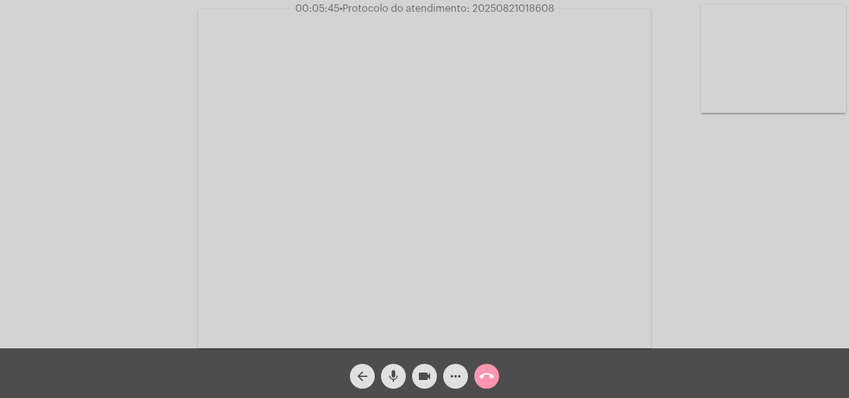
click at [520, 12] on span "• Protocolo do atendimento: 20250821018608" at bounding box center [446, 9] width 215 height 10
click at [523, 12] on span "• Protocolo do atendimento: 20250821018608" at bounding box center [446, 9] width 215 height 10
drag, startPoint x: 523, startPoint y: 12, endPoint x: 506, endPoint y: 4, distance: 18.6
click at [506, 4] on span "• Protocolo do atendimento: 20250821018608" at bounding box center [446, 9] width 215 height 10
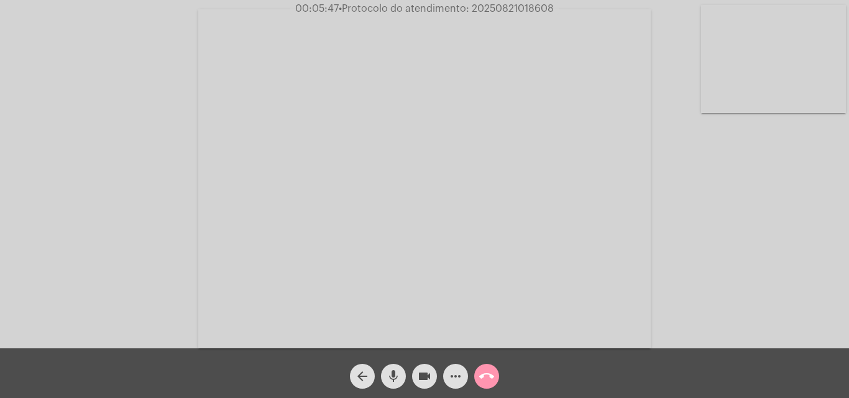
copy span "20250821018608"
click at [808, 212] on div "Acessando Câmera e Microfone..." at bounding box center [424, 177] width 846 height 349
click at [488, 370] on mat-icon "call_end" at bounding box center [486, 376] width 15 height 15
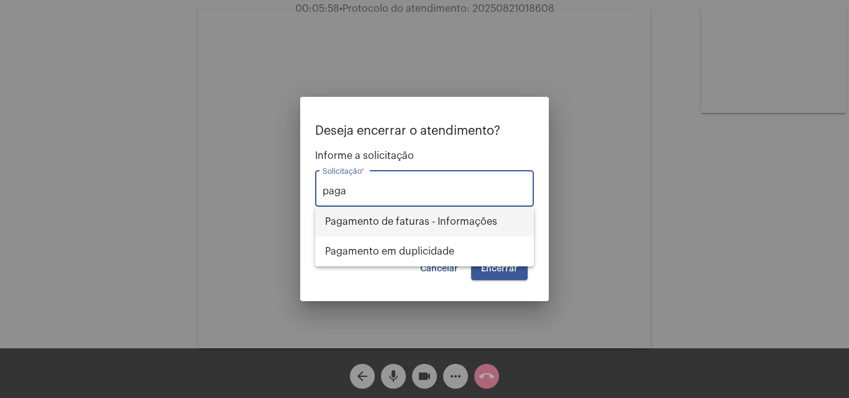
click at [420, 221] on span "Pagamento de faturas - Informações" at bounding box center [424, 222] width 199 height 30
type input "Pagamento de faturas - Informações"
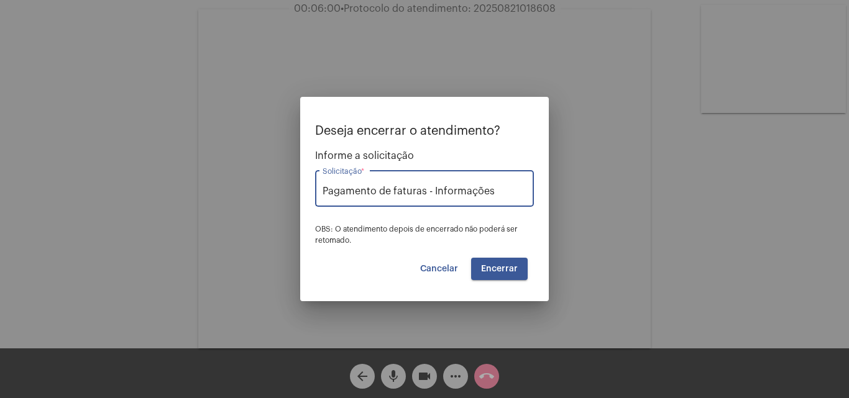
click at [508, 269] on span "Encerrar" at bounding box center [499, 269] width 37 height 9
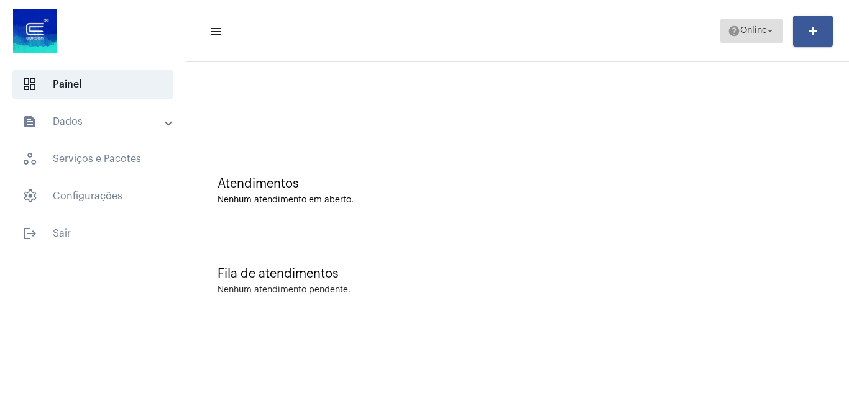
click at [745, 32] on span "Online" at bounding box center [753, 31] width 27 height 9
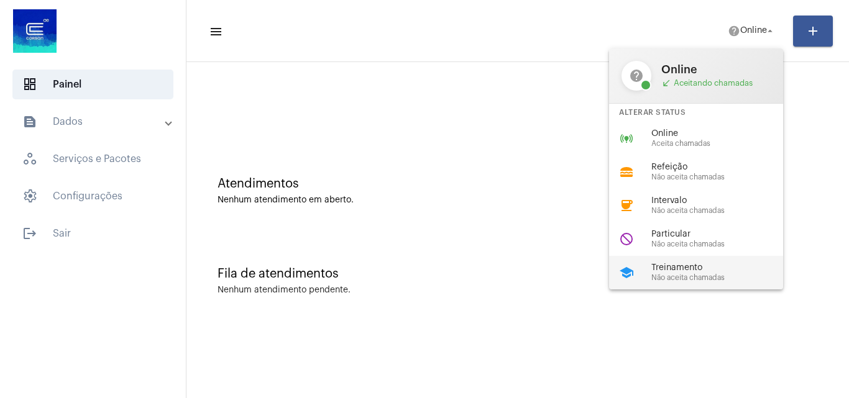
click at [696, 275] on span "Não aceita chamadas" at bounding box center [722, 278] width 142 height 8
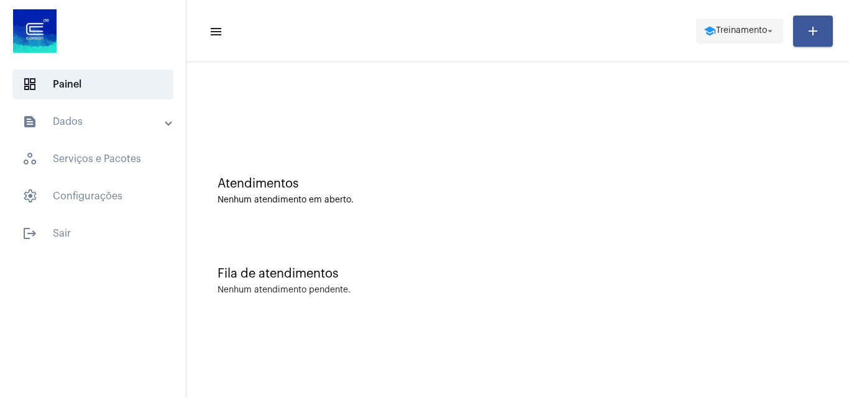
click at [731, 21] on span "school Treinamento arrow_drop_down" at bounding box center [739, 30] width 72 height 22
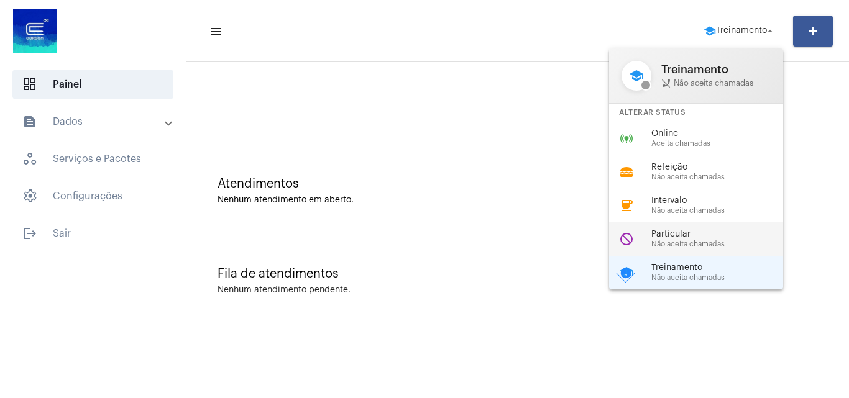
click at [697, 230] on span "Particular" at bounding box center [722, 234] width 142 height 9
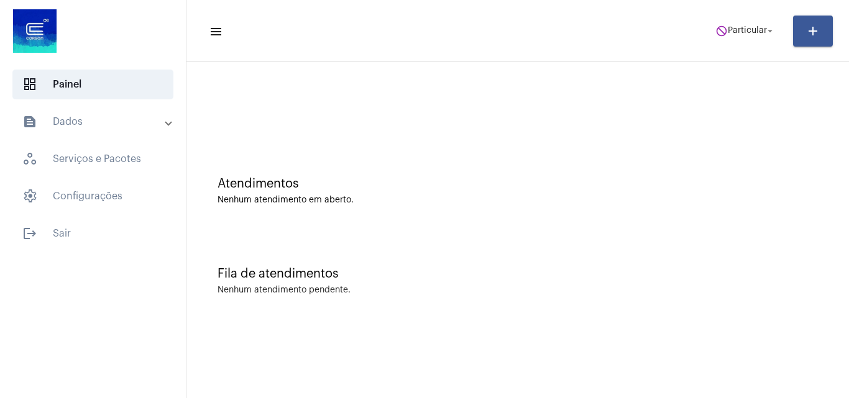
click at [719, 47] on mat-toolbar-row "menu do_not_disturb Particular arrow_drop_down add" at bounding box center [517, 31] width 662 height 40
click at [729, 37] on span "do_not_disturb Particular arrow_drop_down" at bounding box center [745, 30] width 60 height 22
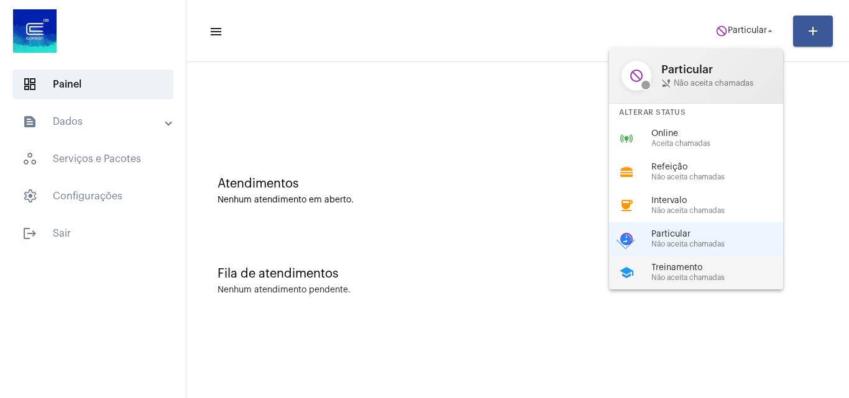
click at [682, 279] on span "Não aceita chamadas" at bounding box center [722, 278] width 142 height 8
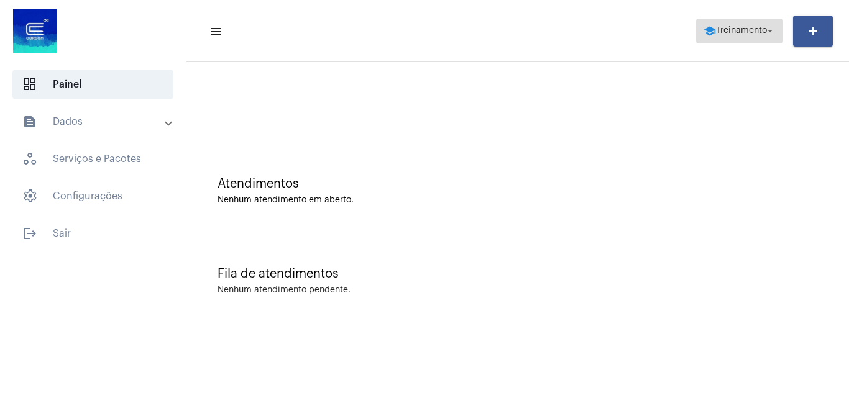
click at [739, 30] on span "Treinamento" at bounding box center [741, 31] width 51 height 9
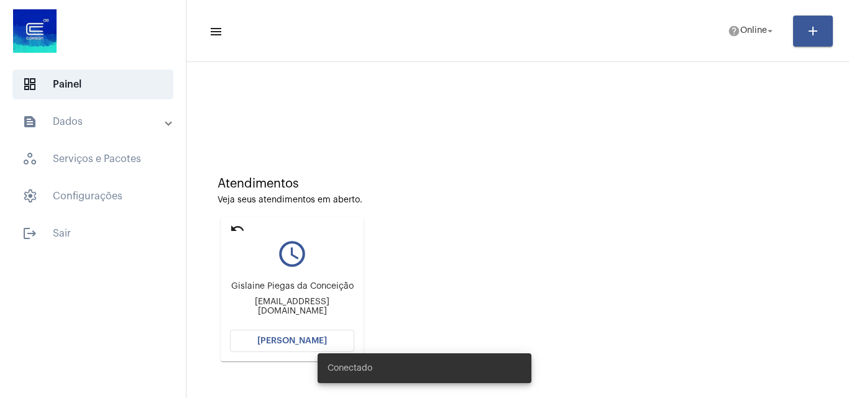
drag, startPoint x: 226, startPoint y: 308, endPoint x: 378, endPoint y: 311, distance: 152.3
click at [378, 311] on div "Atendimentos Veja seus atendimentos em aberto. undo query_builder Gislaine Pieg…" at bounding box center [518, 265] width 650 height 250
copy div "[EMAIL_ADDRESS][DOMAIN_NAME]"
